Goal: Transaction & Acquisition: Download file/media

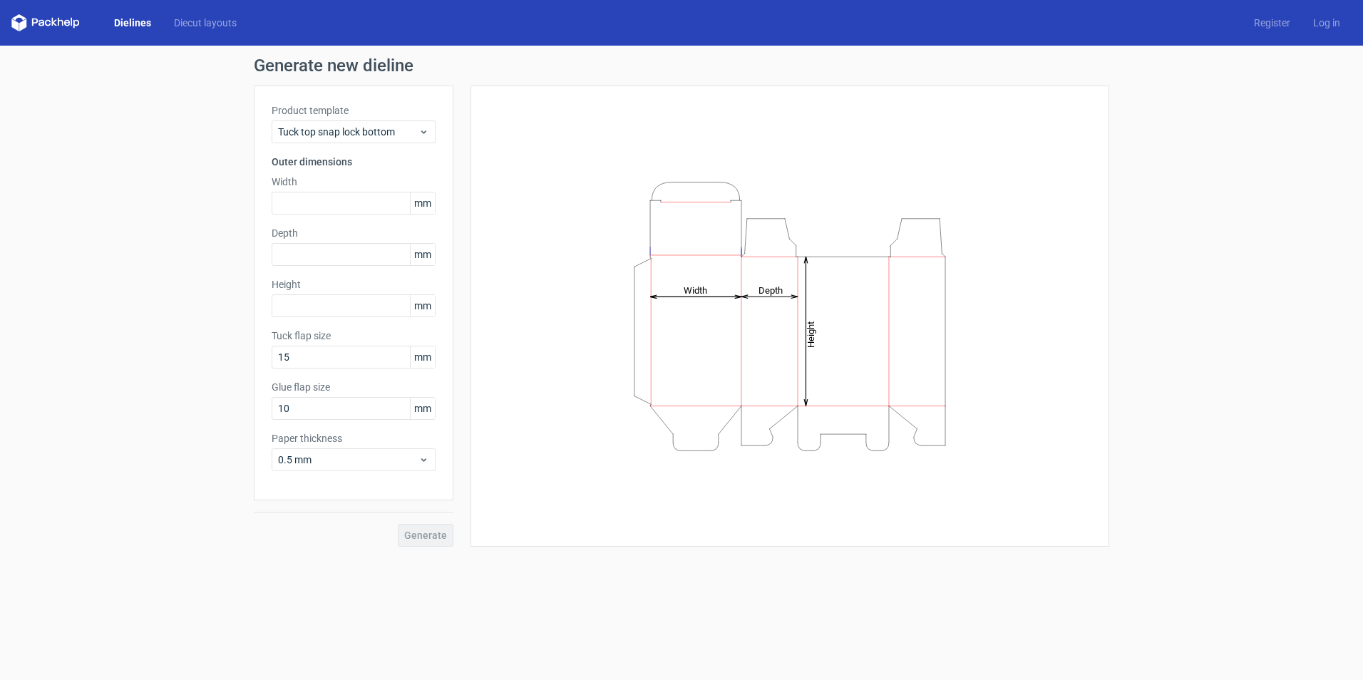
click at [128, 15] on div "Dielines Diecut layouts" at bounding box center [129, 22] width 237 height 17
click at [124, 21] on link "Dielines" at bounding box center [133, 23] width 60 height 14
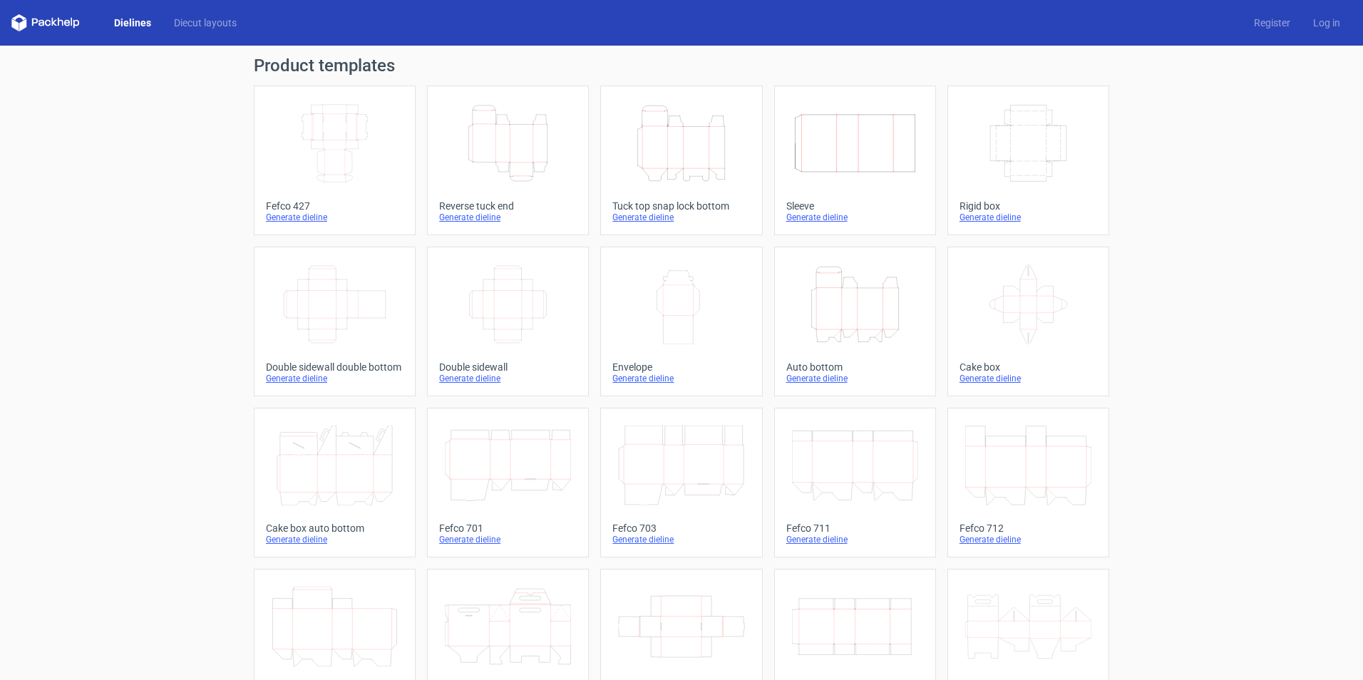
click at [844, 324] on icon "Height Depth Width" at bounding box center [855, 304] width 126 height 80
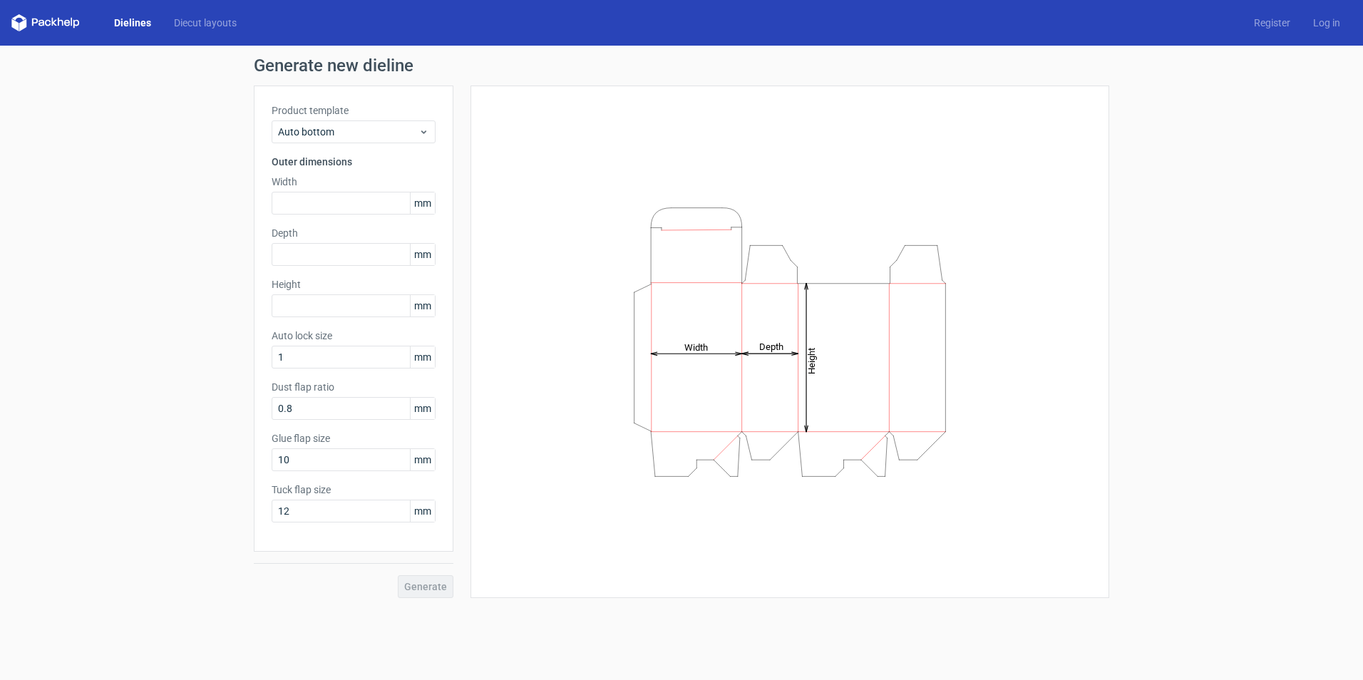
click at [844, 324] on icon "Height Depth Width" at bounding box center [790, 342] width 428 height 285
click at [329, 202] on input "text" at bounding box center [354, 203] width 164 height 23
type input "43"
type input "112"
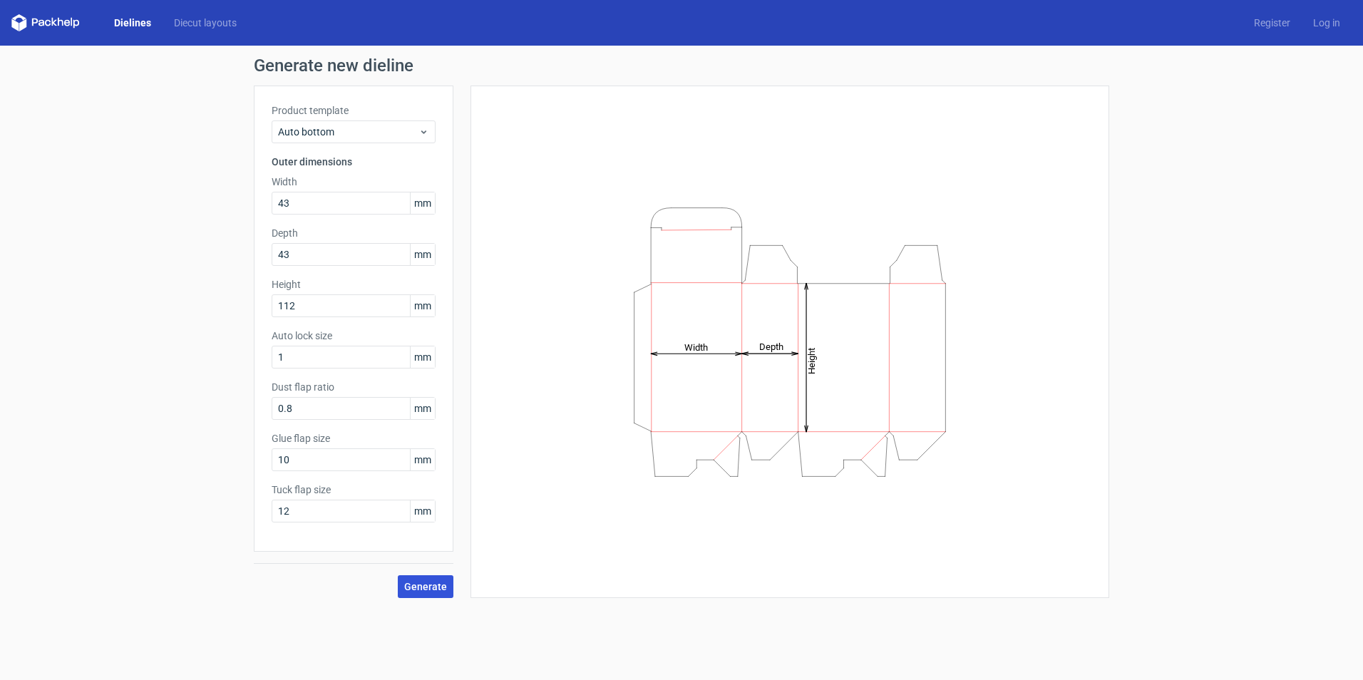
click at [427, 592] on button "Generate" at bounding box center [426, 586] width 56 height 23
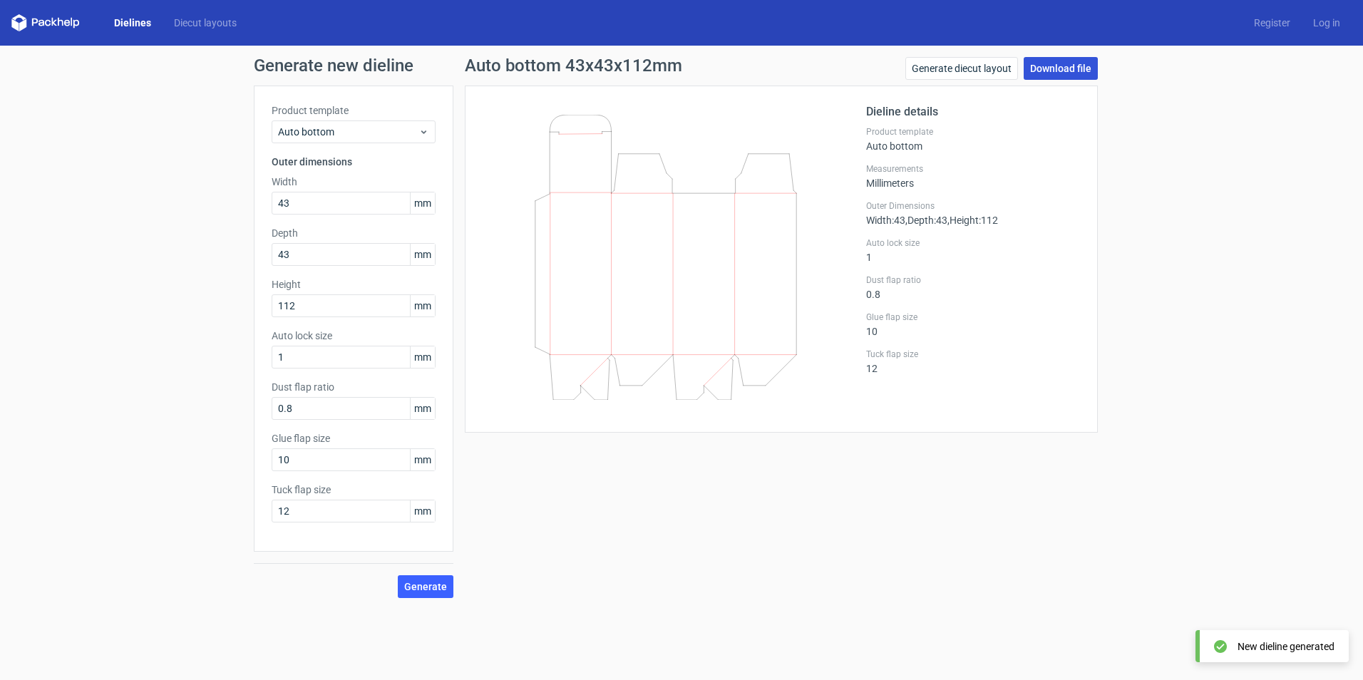
click at [1034, 68] on link "Download file" at bounding box center [1061, 68] width 74 height 23
